Goal: Task Accomplishment & Management: Manage account settings

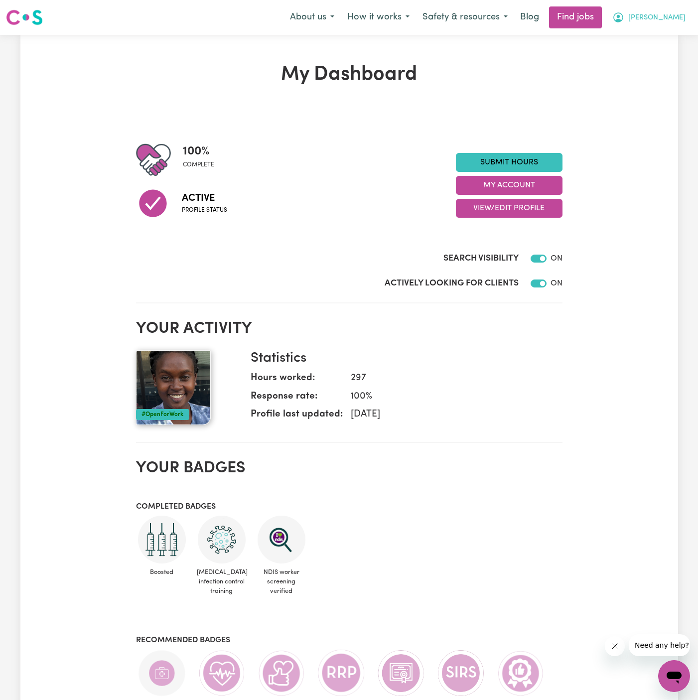
click at [674, 19] on span "[PERSON_NAME]" at bounding box center [656, 17] width 57 height 11
click at [674, 41] on link "My Account" at bounding box center [652, 38] width 79 height 19
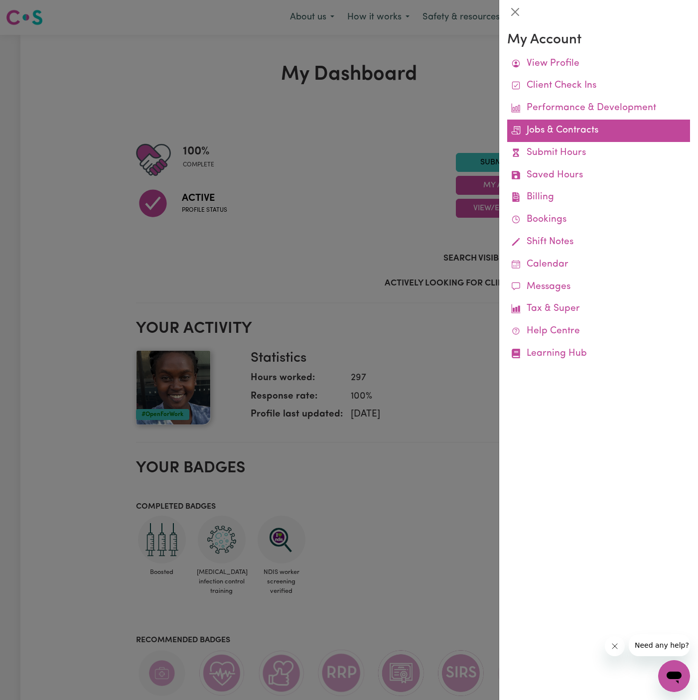
click at [576, 132] on link "Jobs & Contracts" at bounding box center [598, 131] width 183 height 22
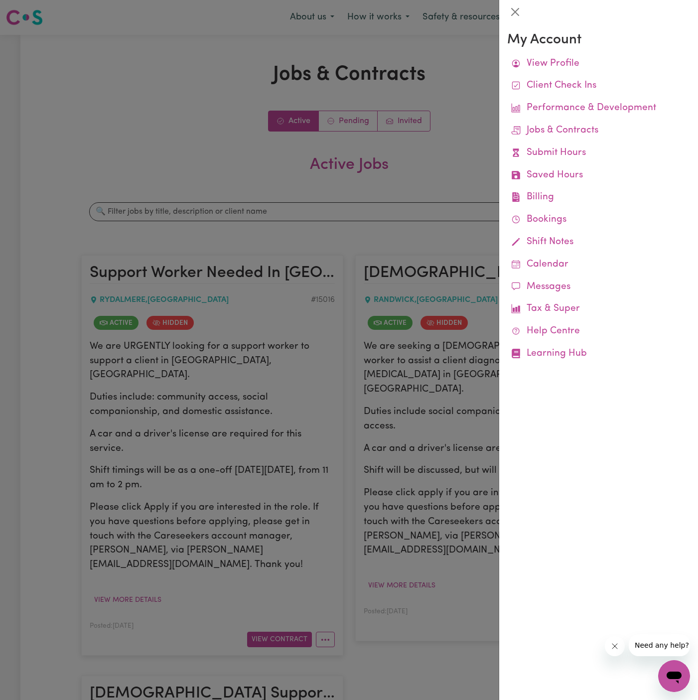
click at [295, 336] on div at bounding box center [349, 350] width 698 height 700
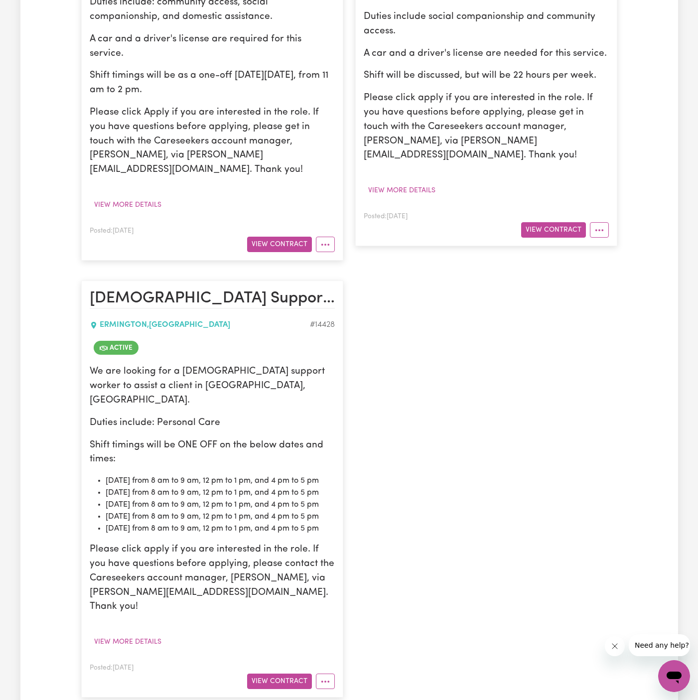
scroll to position [401, 0]
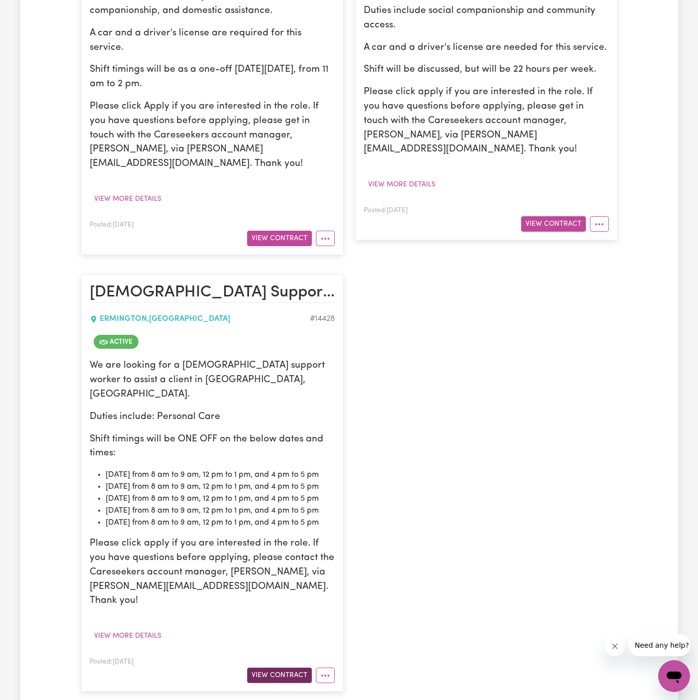
click at [297, 668] on button "View Contract" at bounding box center [279, 675] width 65 height 15
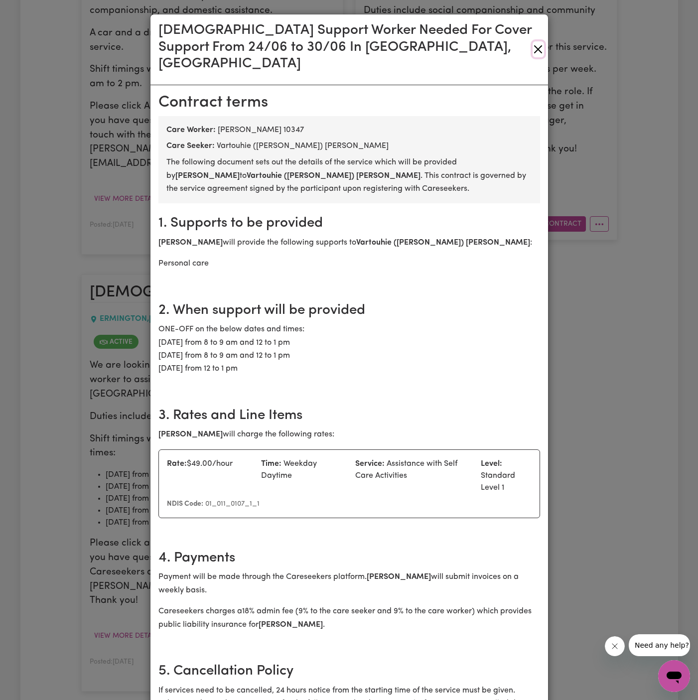
click at [539, 41] on button "Close" at bounding box center [538, 49] width 11 height 16
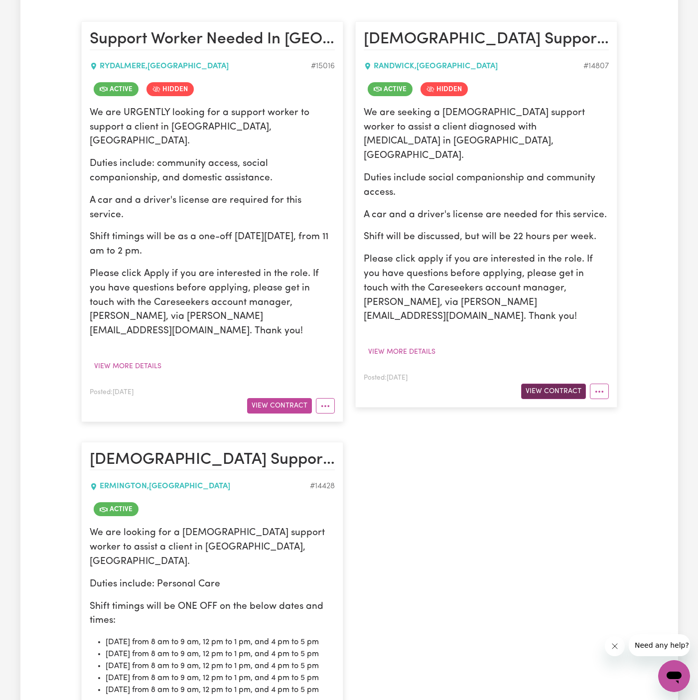
scroll to position [195, 0]
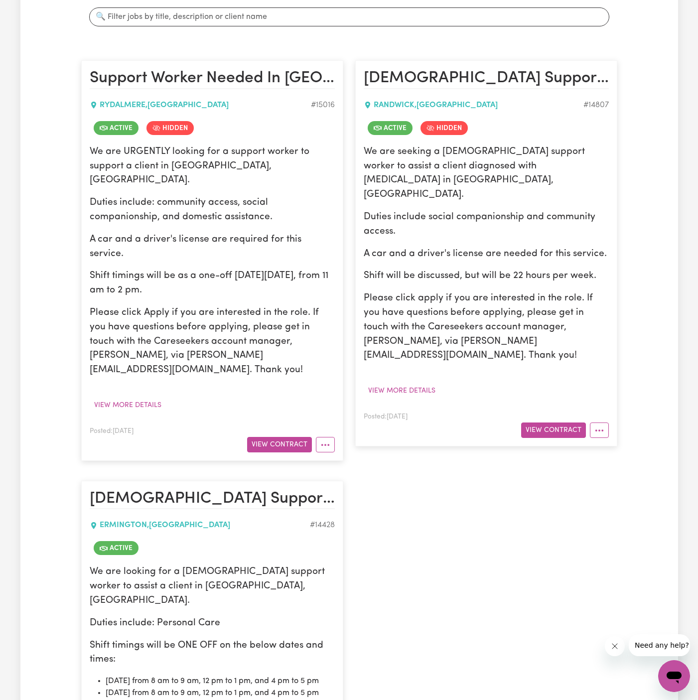
click at [558, 401] on article "[DEMOGRAPHIC_DATA] Support Worker Needed For Community Access In [GEOGRAPHIC_DA…" at bounding box center [486, 253] width 262 height 386
click at [565, 423] on button "View Contract" at bounding box center [553, 430] width 65 height 15
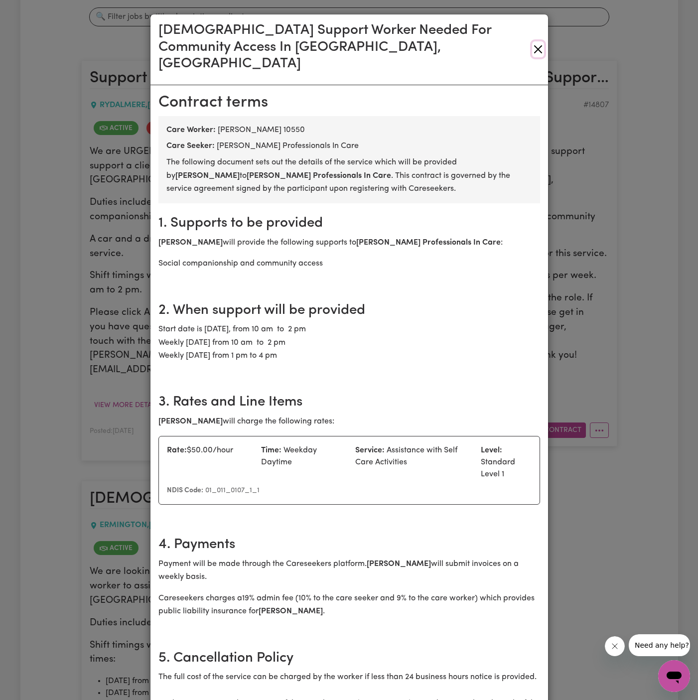
click at [538, 45] on button "Close" at bounding box center [538, 49] width 12 height 16
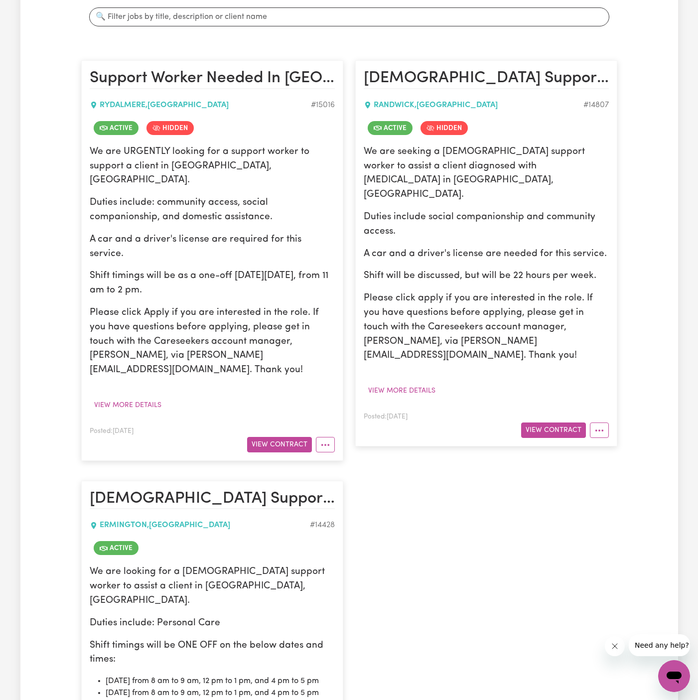
scroll to position [0, 0]
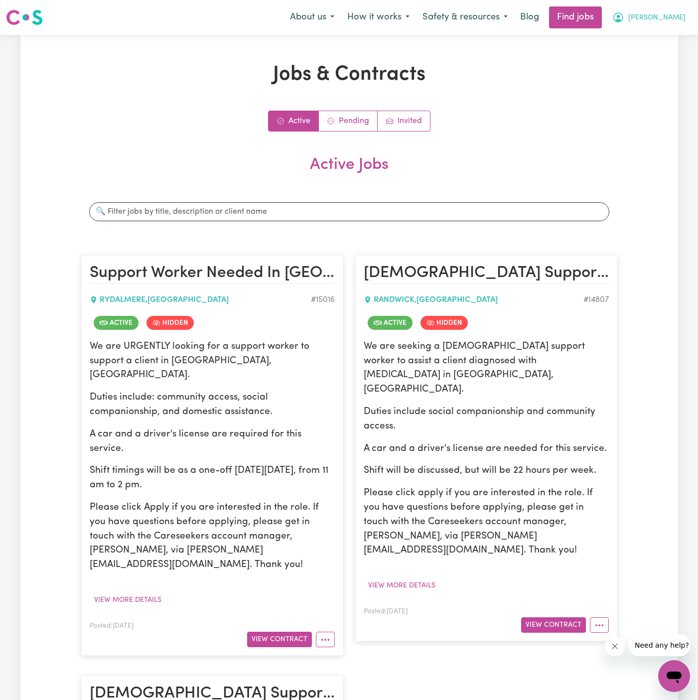
click at [670, 21] on button "[PERSON_NAME]" at bounding box center [649, 17] width 86 height 21
click at [668, 70] on link "Logout" at bounding box center [652, 76] width 79 height 19
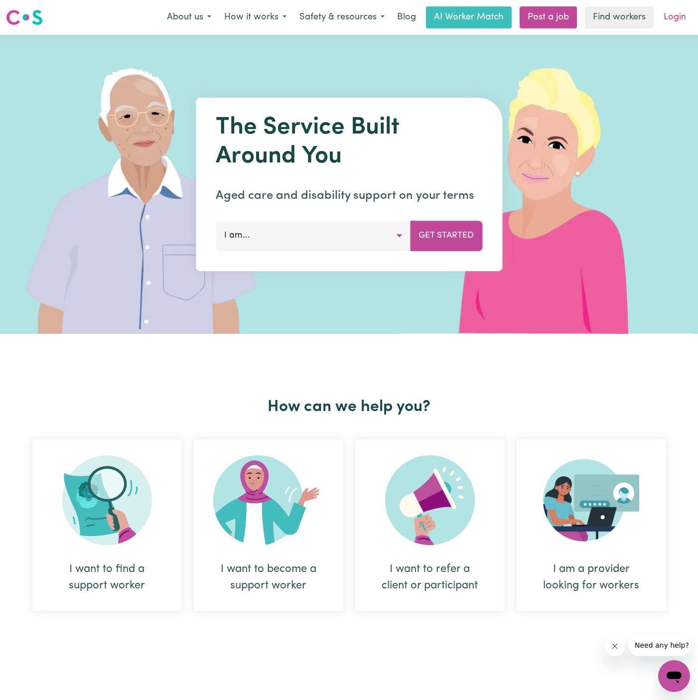
click at [673, 27] on link "Login" at bounding box center [675, 17] width 34 height 22
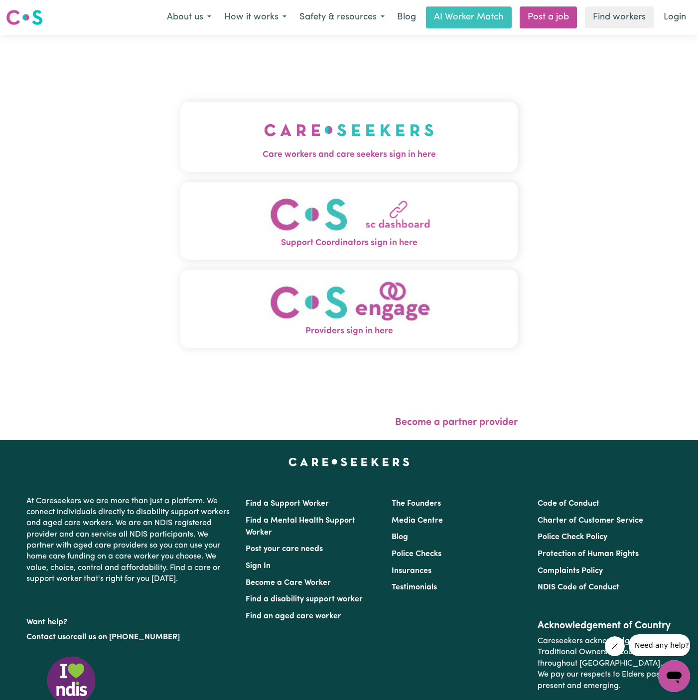
click at [378, 120] on img "Care workers and care seekers sign in here" at bounding box center [349, 130] width 170 height 37
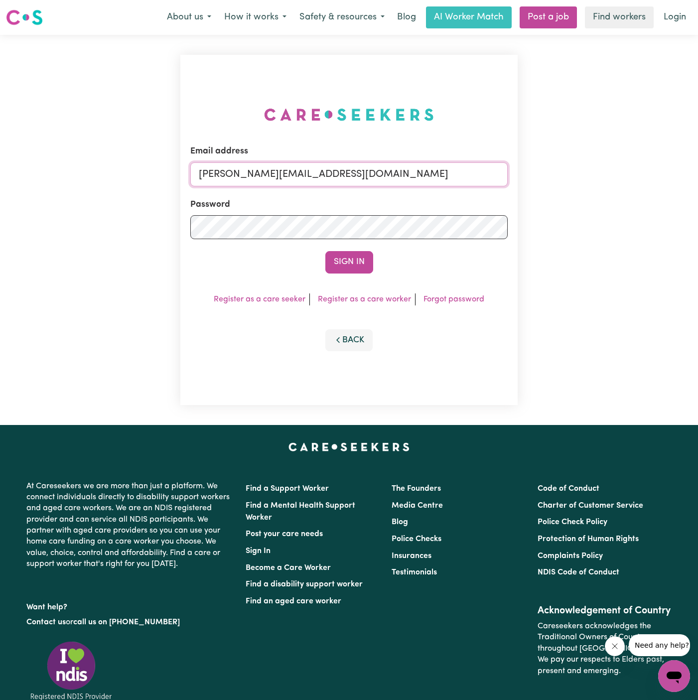
click at [409, 170] on input "[PERSON_NAME][EMAIL_ADDRESS][DOMAIN_NAME]" at bounding box center [348, 174] width 317 height 24
drag, startPoint x: 250, startPoint y: 174, endPoint x: 719, endPoint y: 191, distance: 469.7
click at [698, 191] on html "Menu About us How it works Safety & resources Blog AI Worker Match Post a job F…" at bounding box center [349, 415] width 698 height 831
click at [325, 251] on button "Sign In" at bounding box center [349, 262] width 48 height 22
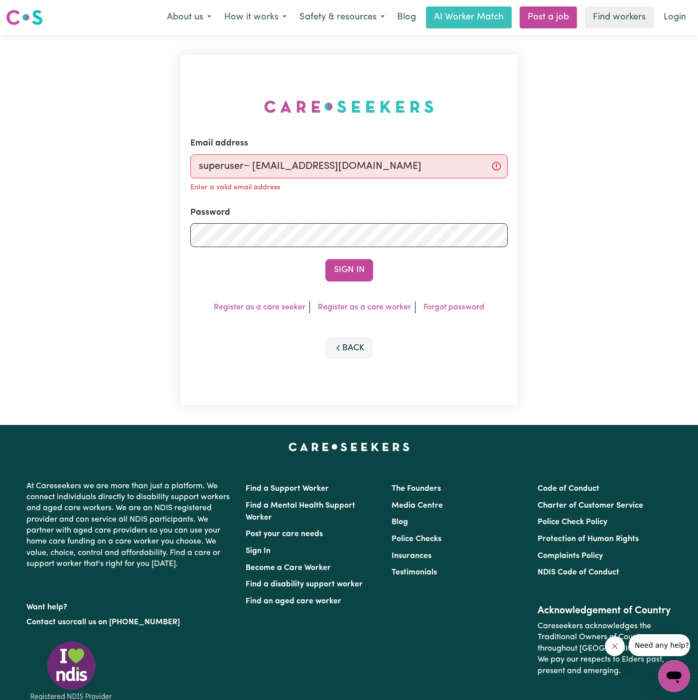
click at [272, 179] on div "Enter a valid email address" at bounding box center [348, 186] width 317 height 16
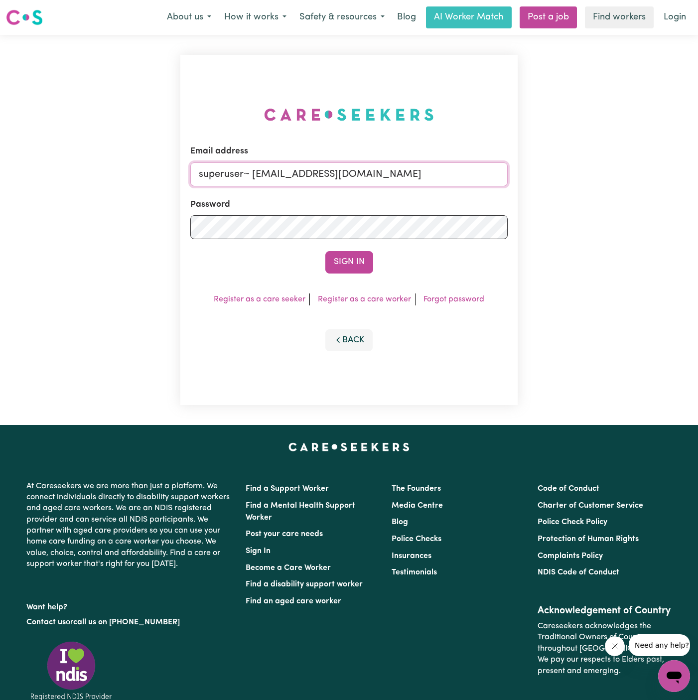
click at [253, 168] on input "superuser~ [EMAIL_ADDRESS][DOMAIN_NAME]" at bounding box center [348, 174] width 317 height 24
type input "[EMAIL_ADDRESS][DOMAIN_NAME]"
click at [325, 251] on button "Sign In" at bounding box center [349, 262] width 48 height 22
